Goal: Information Seeking & Learning: Learn about a topic

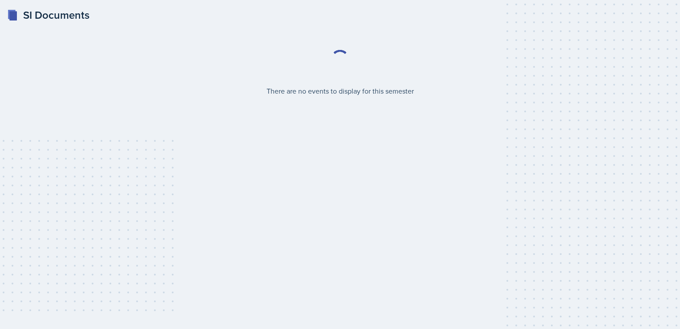
select select "2bed604d-1099-4043-b1bc-2365e8740244"
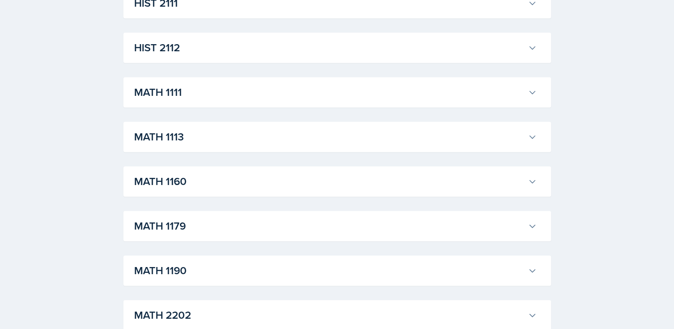
scroll to position [764, 0]
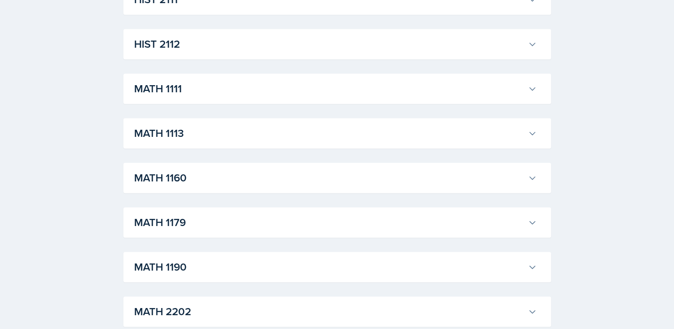
click at [525, 92] on button "MATH 1111" at bounding box center [335, 89] width 406 height 20
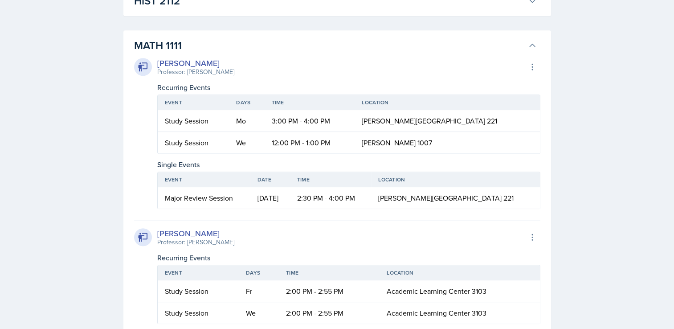
scroll to position [817, 0]
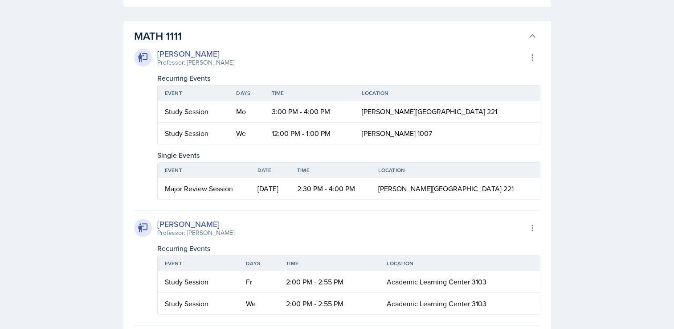
drag, startPoint x: 165, startPoint y: 188, endPoint x: 462, endPoint y: 179, distance: 297.6
click at [462, 179] on tr "Major Review Session Sep 8th, 2025 2:30 PM - 4:00 PM Bagwell Education Building…" at bounding box center [349, 188] width 382 height 21
drag, startPoint x: 462, startPoint y: 179, endPoint x: 419, endPoint y: 194, distance: 46.2
click at [419, 194] on td "[PERSON_NAME][GEOGRAPHIC_DATA] 221" at bounding box center [455, 188] width 168 height 21
click at [427, 185] on span "[PERSON_NAME][GEOGRAPHIC_DATA] 221" at bounding box center [445, 188] width 135 height 10
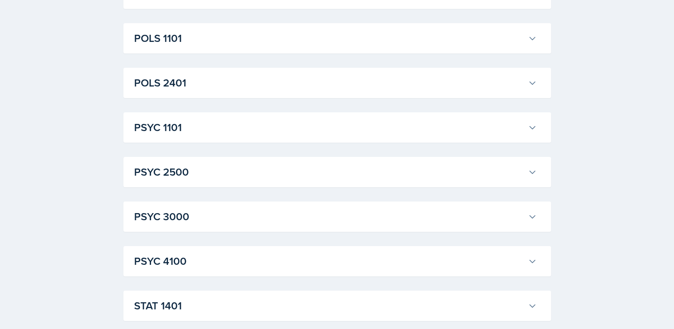
scroll to position [3629, 0]
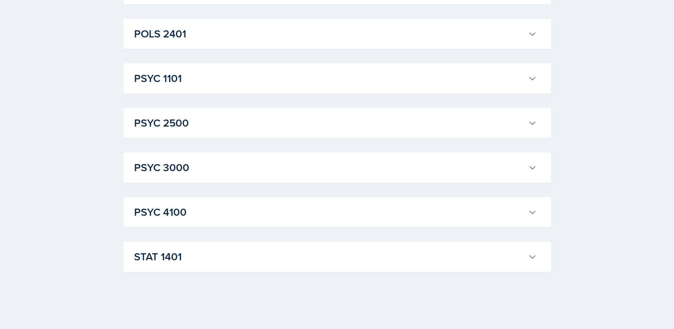
click at [468, 78] on h3 "PSYC 1101" at bounding box center [329, 78] width 390 height 16
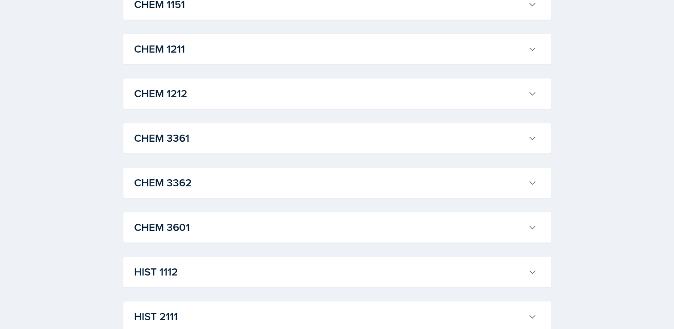
scroll to position [0, 0]
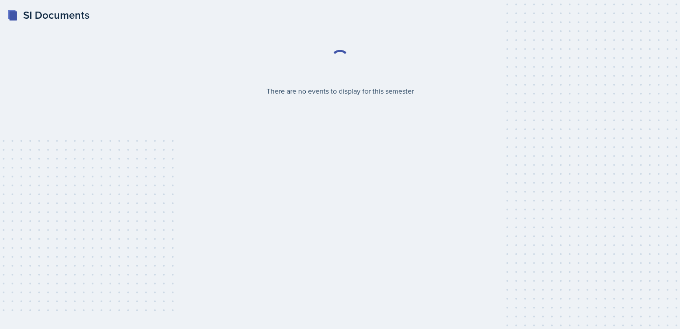
select select "2bed604d-1099-4043-b1bc-2365e8740244"
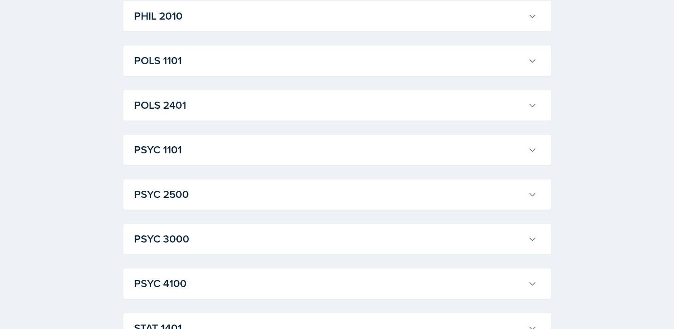
scroll to position [1211, 0]
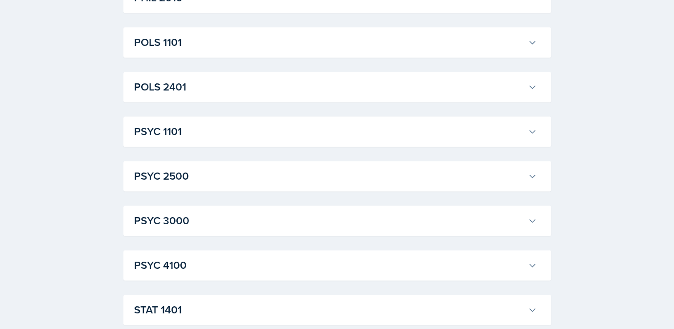
click at [396, 134] on h3 "PSYC 1101" at bounding box center [329, 131] width 390 height 16
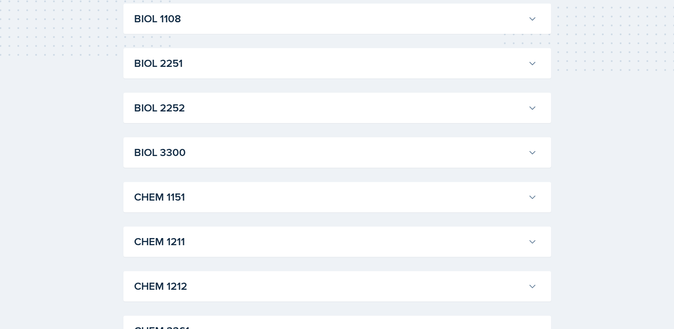
scroll to position [0, 0]
